Goal: Navigation & Orientation: Find specific page/section

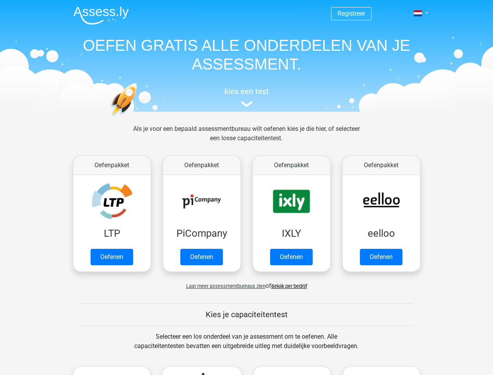
click at [418, 13] on span at bounding box center [418, 13] width 8 height 6
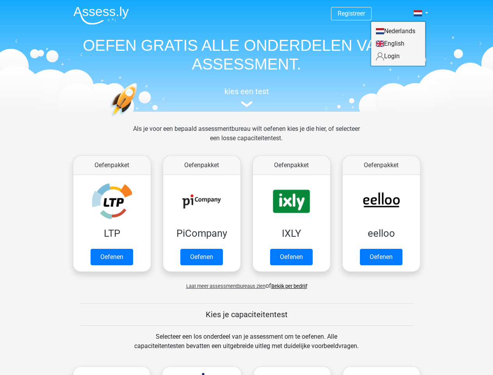
click at [224, 286] on span "Laat meer assessmentbureaus zien" at bounding box center [225, 286] width 79 height 6
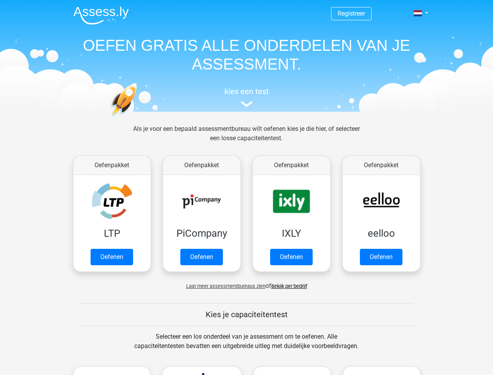
click at [418, 13] on span at bounding box center [418, 13] width 8 height 6
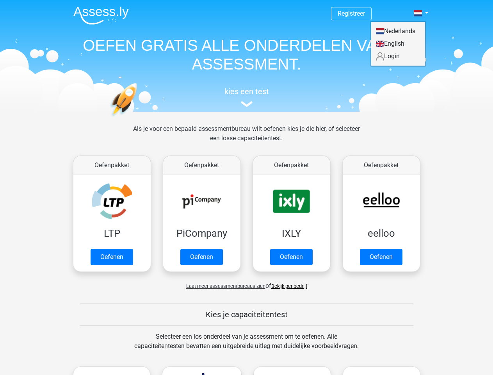
click at [224, 286] on span "Laat meer assessmentbureaus zien" at bounding box center [225, 286] width 79 height 6
